Goal: Navigation & Orientation: Find specific page/section

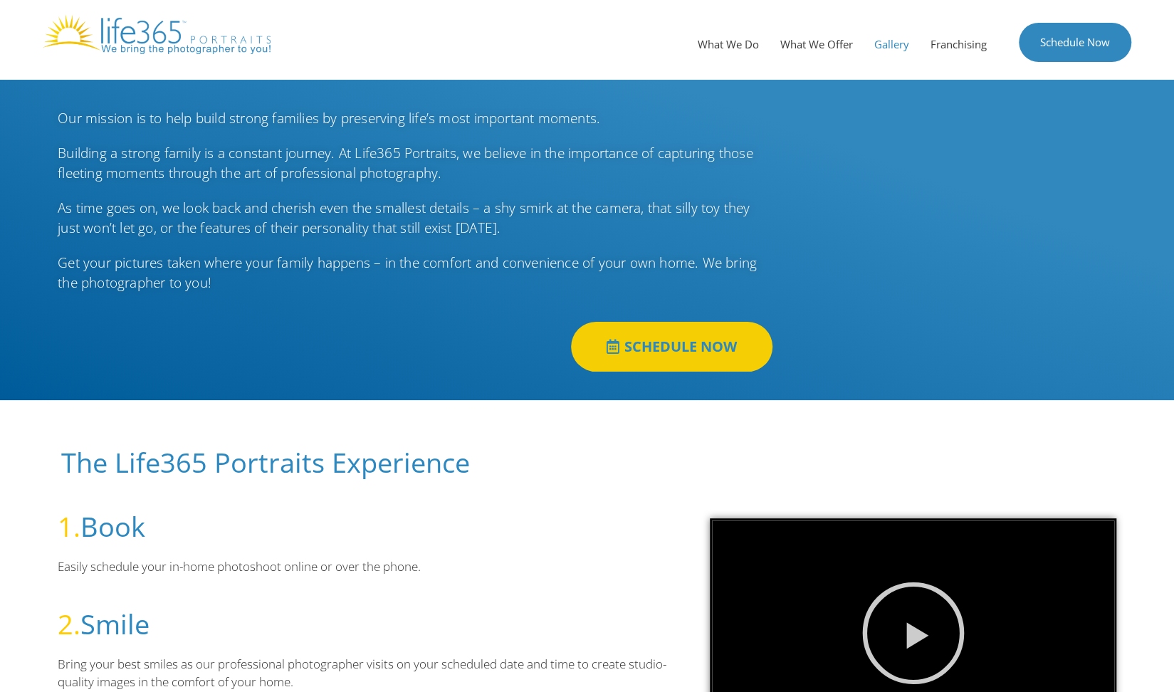
click at [882, 38] on link "Gallery" at bounding box center [891, 44] width 56 height 43
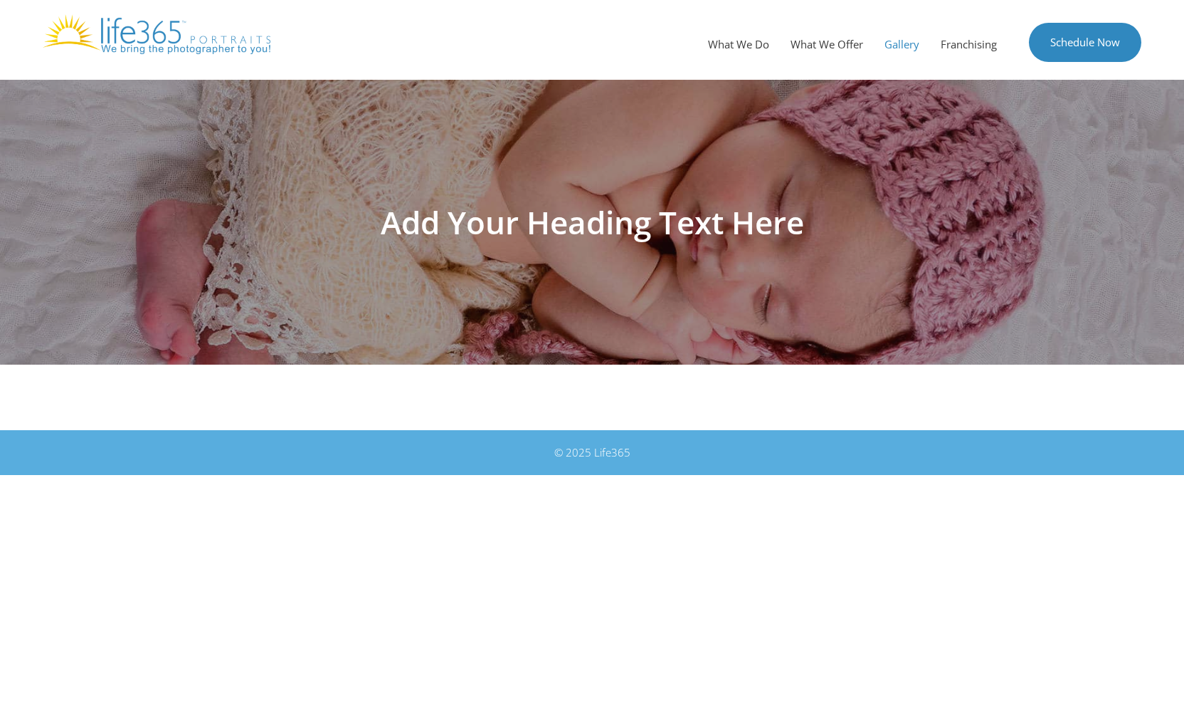
click at [557, 232] on h1 "Add Your Heading Text Here" at bounding box center [592, 221] width 797 height 31
click at [970, 48] on link "Franchising" at bounding box center [969, 44] width 78 height 43
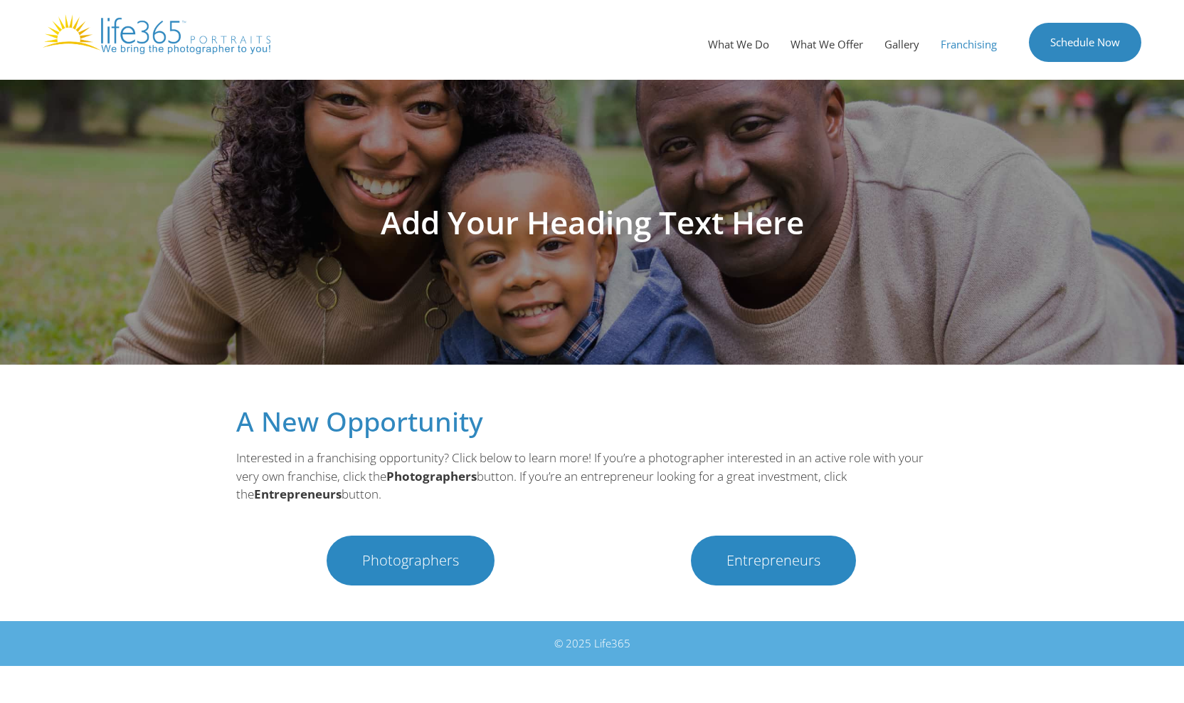
click at [121, 38] on img at bounding box center [157, 34] width 228 height 40
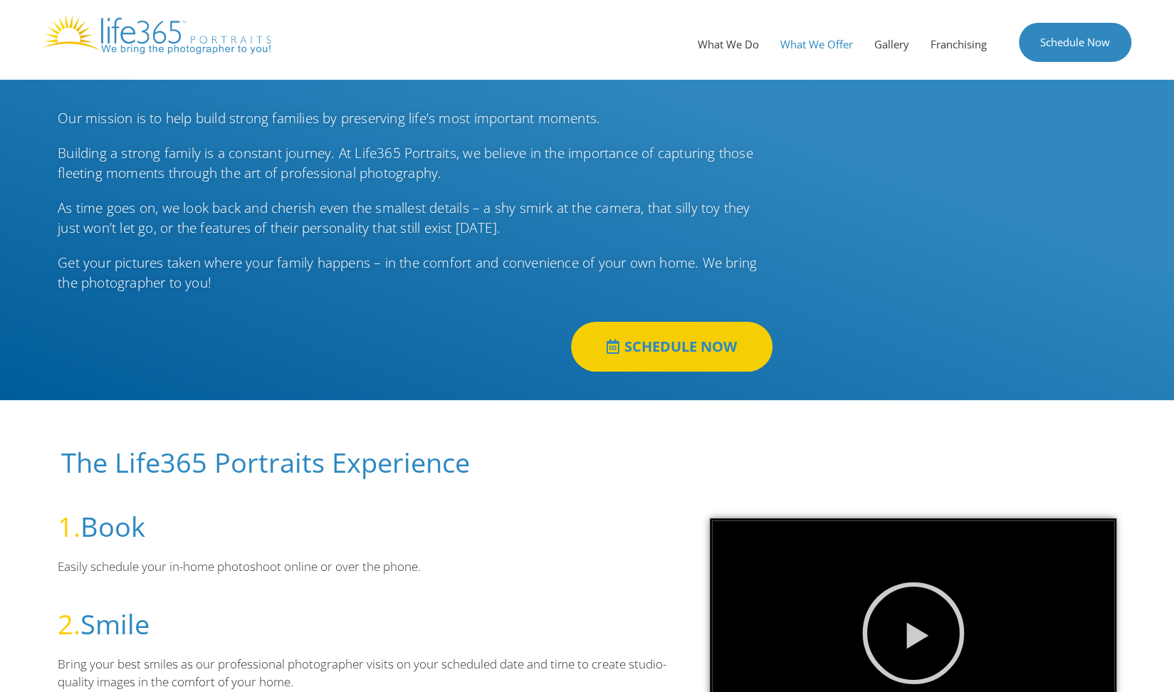
click at [816, 46] on link "What We Offer" at bounding box center [816, 44] width 94 height 43
click at [875, 54] on link "Gallery" at bounding box center [891, 44] width 56 height 43
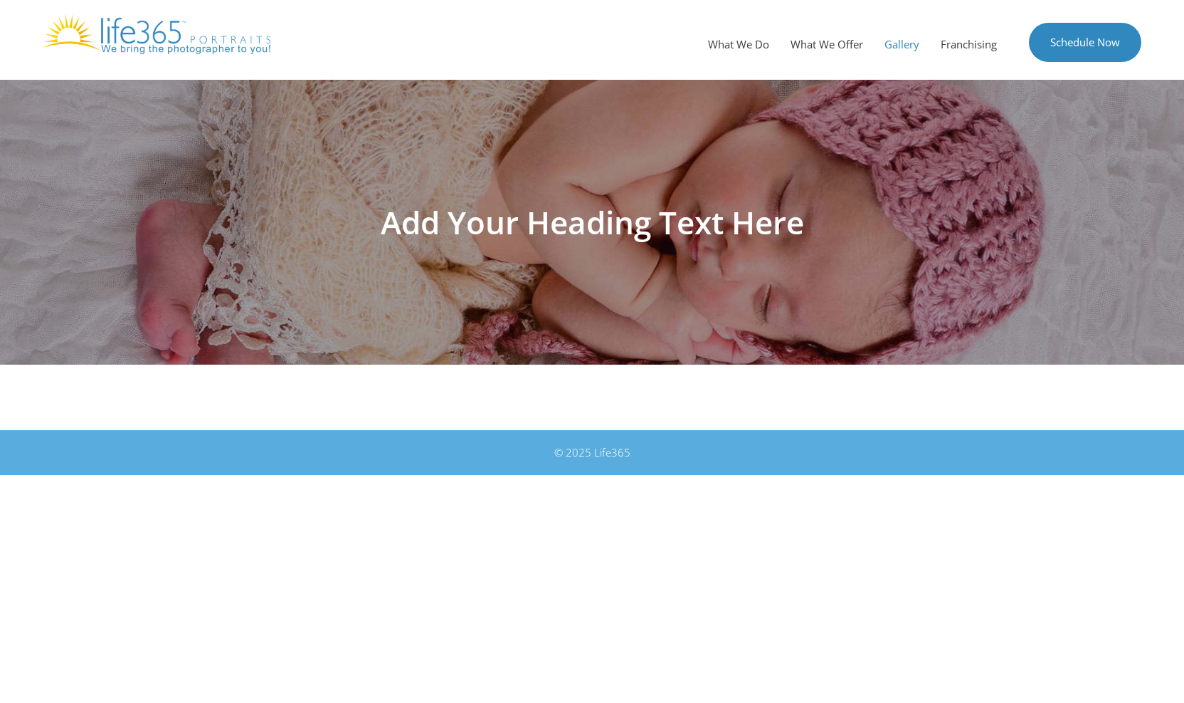
click at [553, 238] on h1 "Add Your Heading Text Here" at bounding box center [592, 221] width 797 height 31
click at [616, 458] on div "© 2025 Life365" at bounding box center [592, 452] width 783 height 16
click at [618, 221] on h1 "Add Your Heading Text Here" at bounding box center [592, 221] width 797 height 31
click at [618, 216] on h1 "Add Your Heading Text Here" at bounding box center [592, 221] width 797 height 31
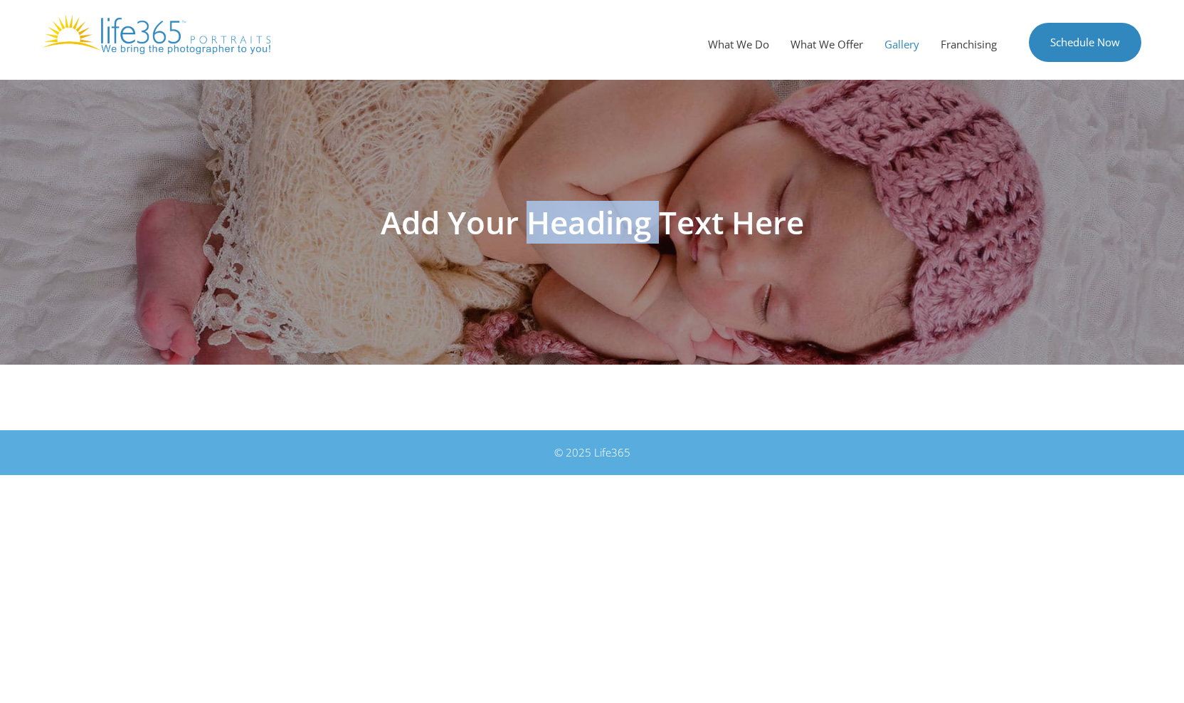
click at [618, 216] on h1 "Add Your Heading Text Here" at bounding box center [592, 221] width 797 height 31
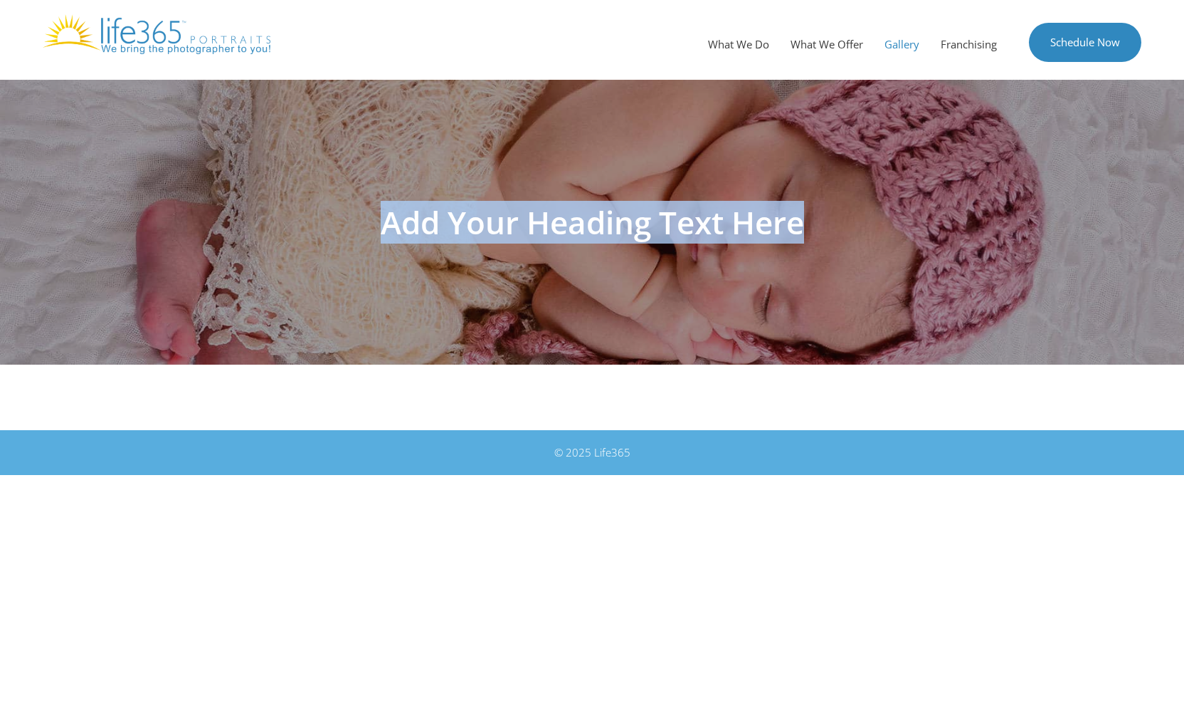
click at [618, 216] on h1 "Add Your Heading Text Here" at bounding box center [592, 221] width 797 height 31
drag, startPoint x: 618, startPoint y: 216, endPoint x: 569, endPoint y: 216, distance: 48.4
click at [569, 216] on h1 "Add Your Heading Text Here" at bounding box center [592, 221] width 797 height 31
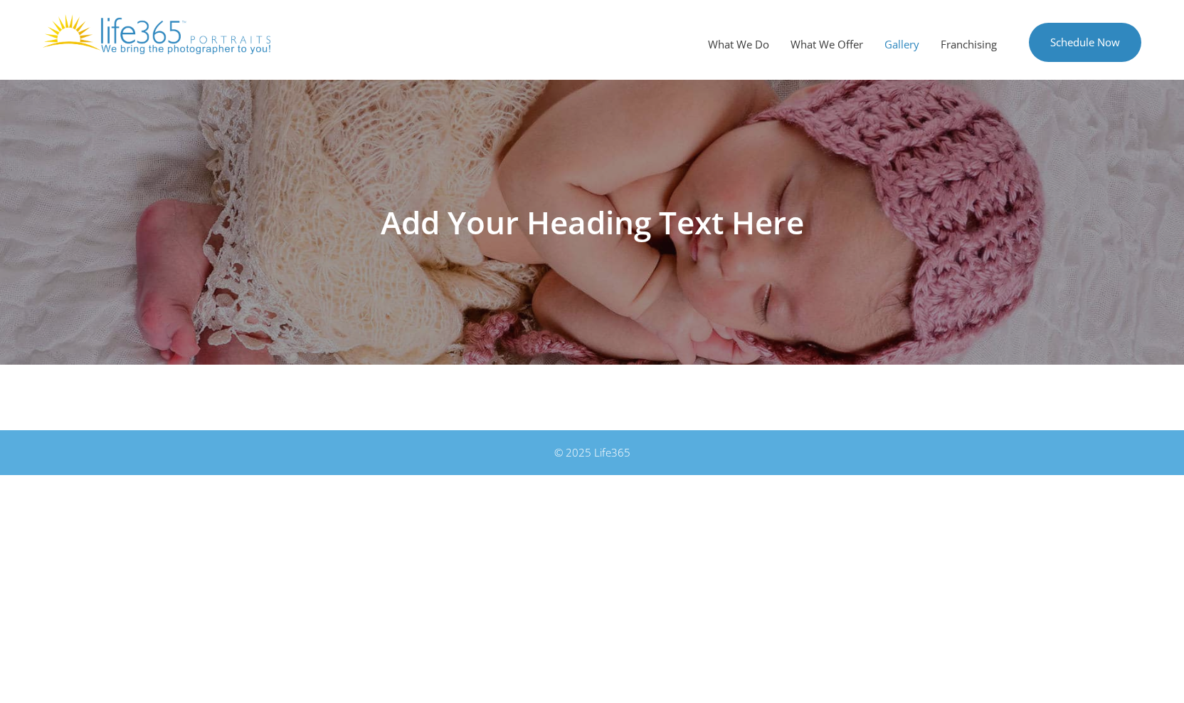
click at [569, 216] on h1 "Add Your Heading Text Here" at bounding box center [592, 221] width 797 height 31
click at [1053, 43] on link "Schedule Now" at bounding box center [1085, 42] width 112 height 39
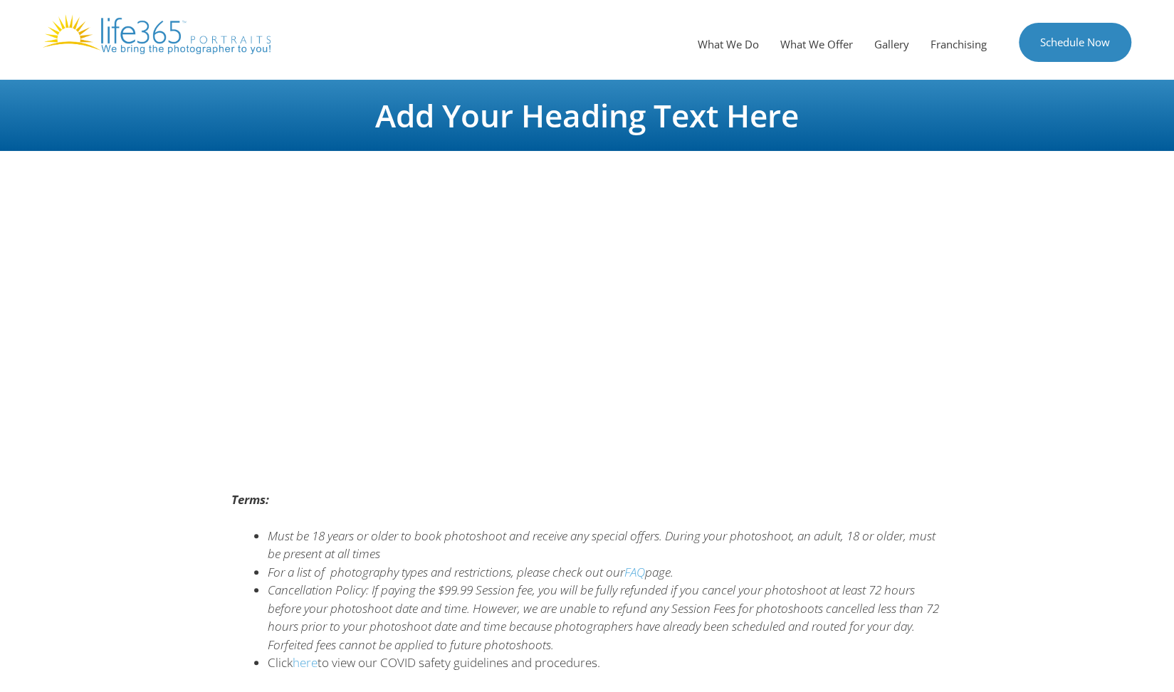
click at [509, 120] on h1 "Add Your Heading Text Here" at bounding box center [587, 115] width 797 height 31
click at [698, 28] on link "What We Do" at bounding box center [728, 44] width 83 height 43
click at [720, 41] on link "What We Do" at bounding box center [728, 44] width 83 height 43
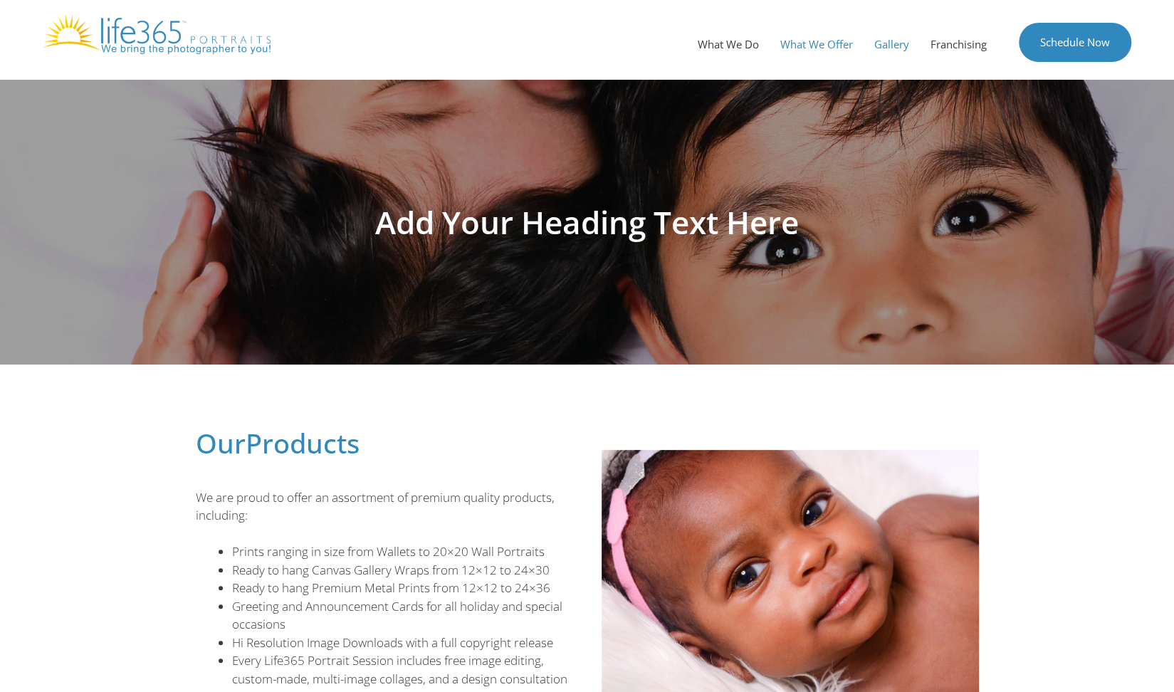
click at [894, 39] on link "Gallery" at bounding box center [891, 44] width 56 height 43
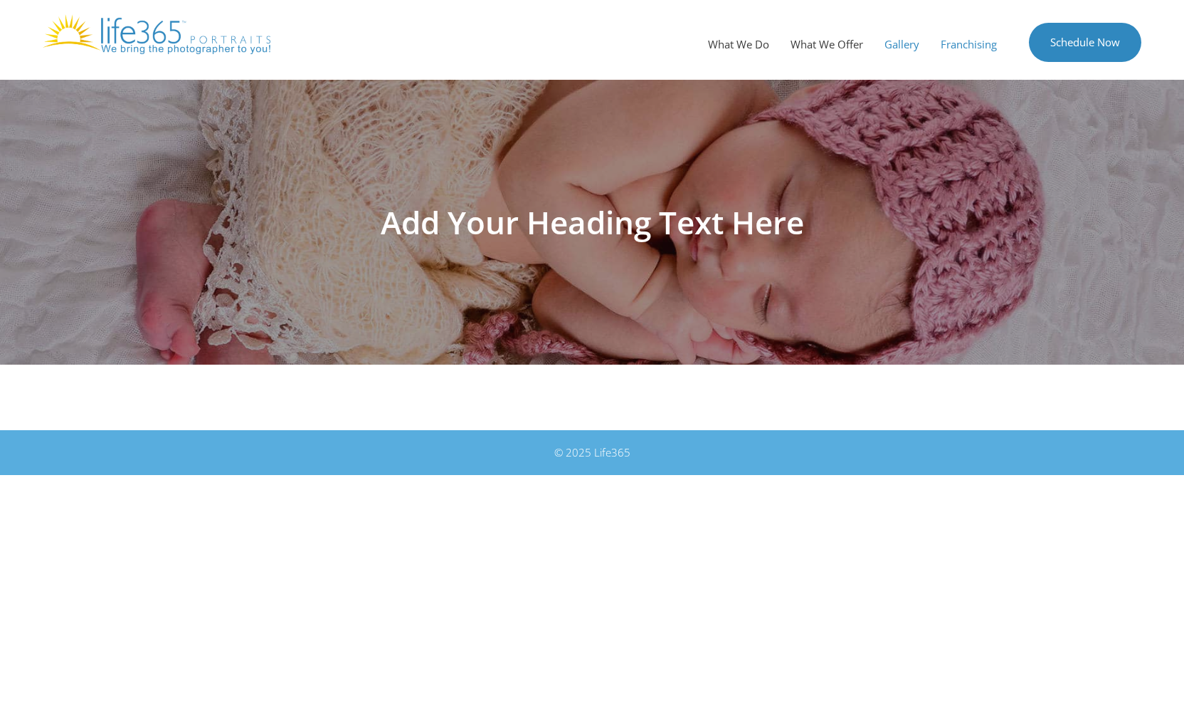
click at [960, 33] on link "Franchising" at bounding box center [969, 44] width 78 height 43
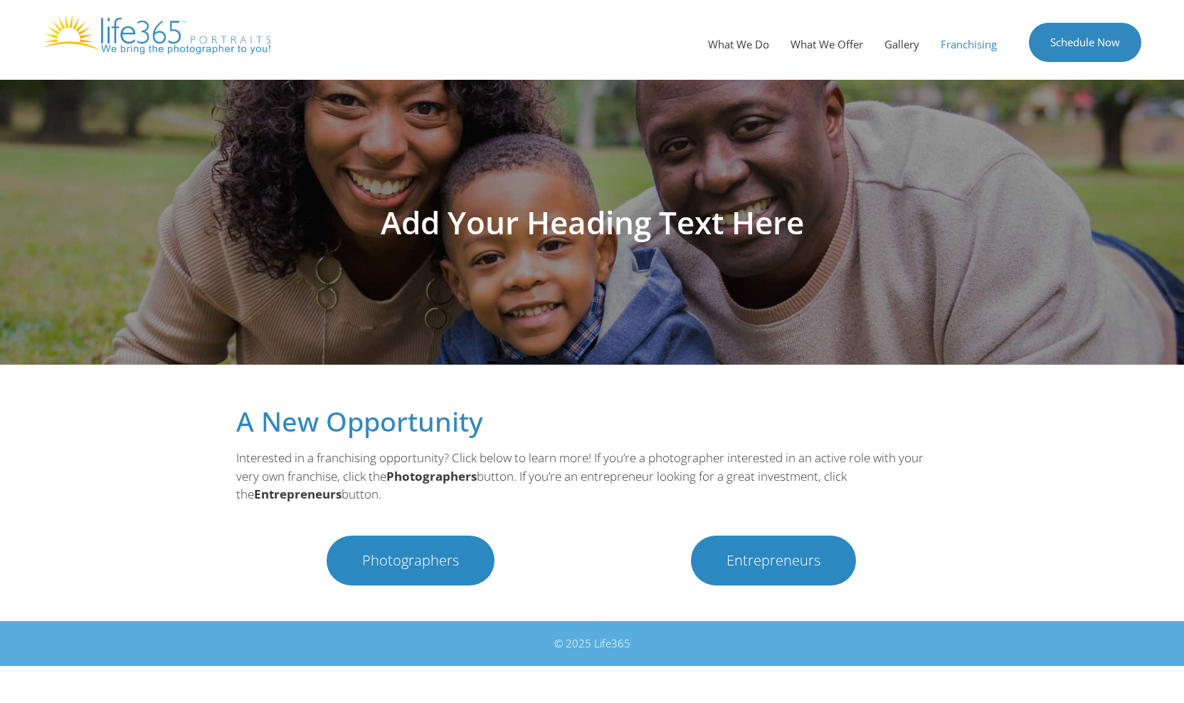
click at [409, 560] on span "Photographers" at bounding box center [410, 560] width 97 height 14
click at [431, 562] on span "Photographers" at bounding box center [410, 560] width 97 height 14
